Goal: Task Accomplishment & Management: Manage account settings

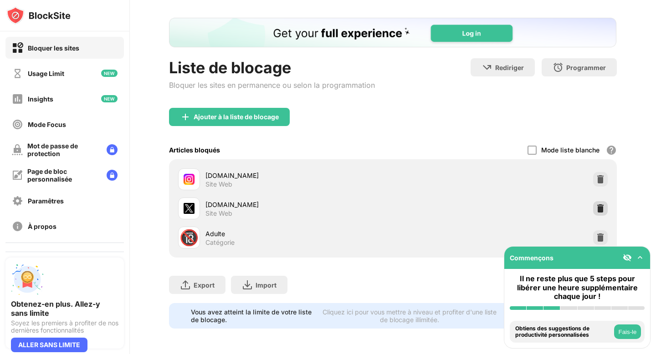
click at [603, 212] on img at bounding box center [600, 208] width 9 height 9
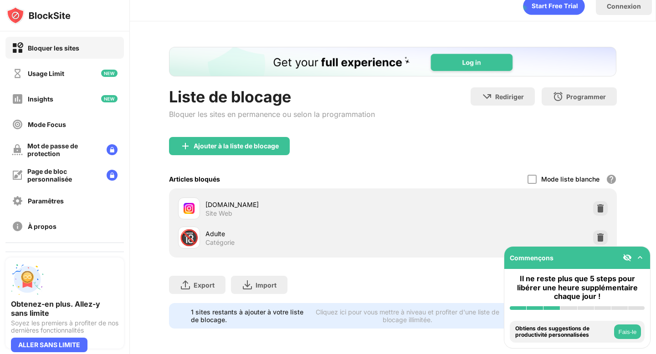
scroll to position [10, 0]
click at [237, 144] on div "Ajouter à la liste de blocage" at bounding box center [236, 146] width 85 height 7
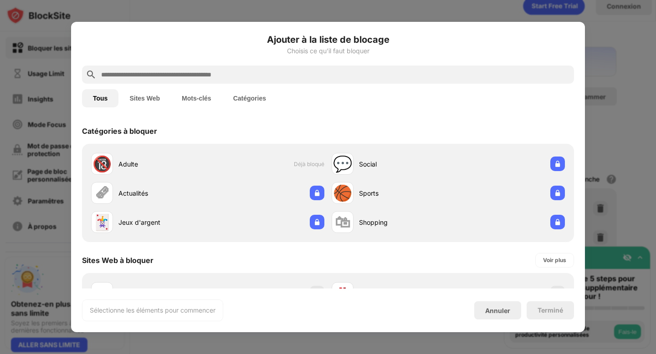
click at [249, 71] on input "text" at bounding box center [335, 74] width 470 height 11
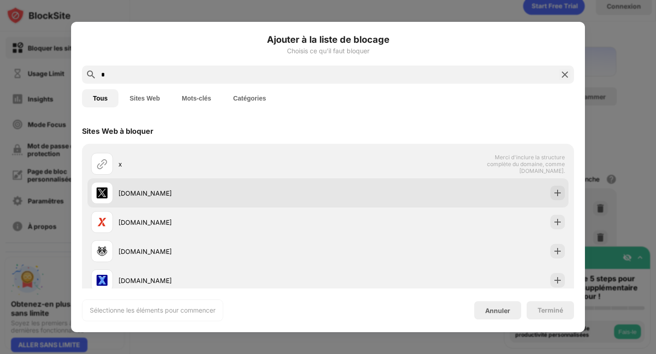
type input "*"
click at [222, 195] on div "[DOMAIN_NAME]" at bounding box center [223, 194] width 210 height 10
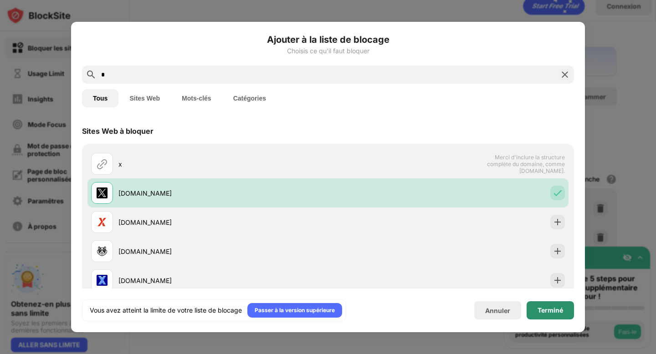
click at [533, 312] on div "Terminé" at bounding box center [550, 311] width 47 height 18
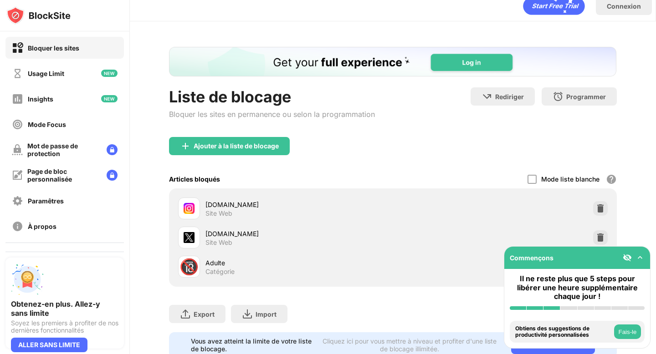
scroll to position [39, 0]
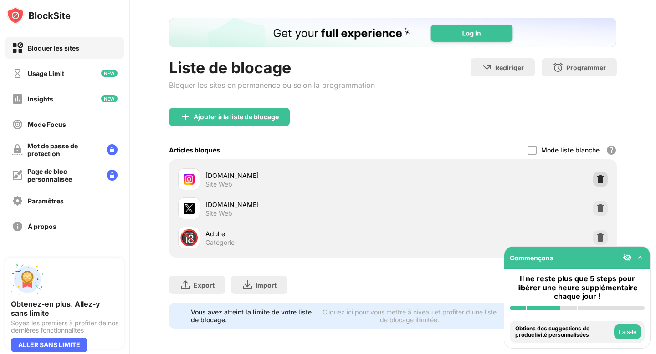
click at [600, 181] on img at bounding box center [600, 179] width 9 height 9
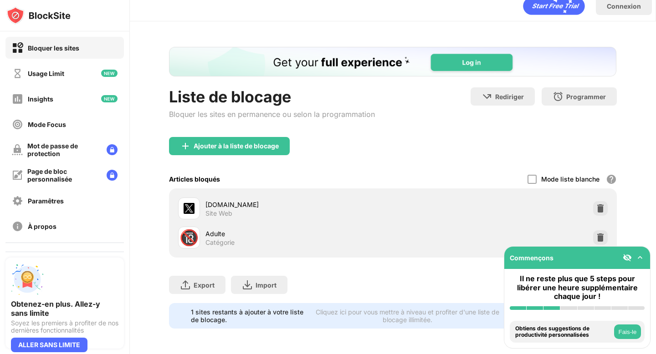
scroll to position [0, 0]
click at [275, 139] on div "Ajouter à la liste de blocage" at bounding box center [229, 146] width 121 height 18
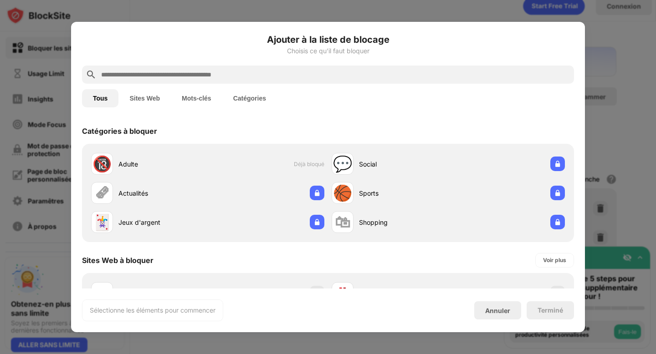
click at [277, 78] on input "text" at bounding box center [335, 74] width 470 height 11
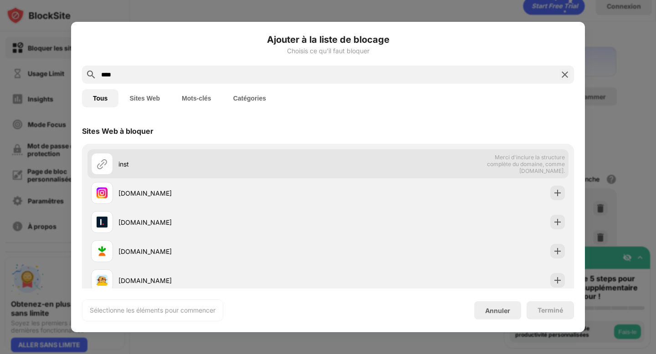
type input "****"
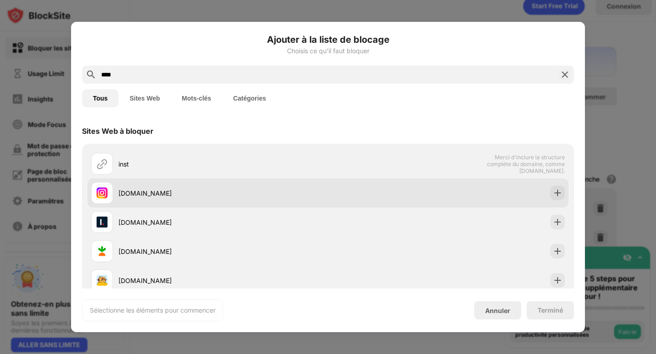
drag, startPoint x: 227, startPoint y: 176, endPoint x: 217, endPoint y: 188, distance: 15.2
click at [220, 188] on div "inst Merci d'inclure la structure complète du domaine, comme [DOMAIN_NAME]. [DO…" at bounding box center [327, 236] width 481 height 175
click at [217, 189] on div "[DOMAIN_NAME]" at bounding box center [223, 194] width 210 height 10
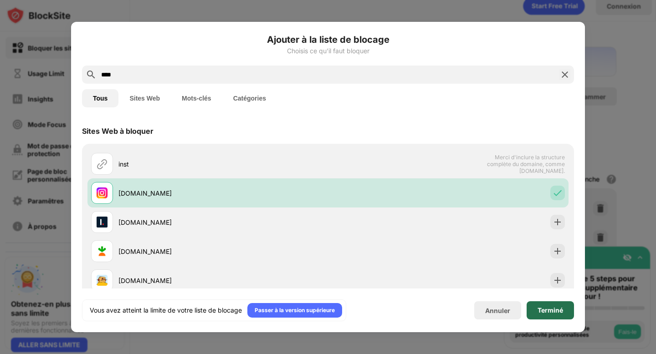
click at [543, 314] on div "Terminé" at bounding box center [550, 311] width 47 height 18
